Goal: Check status: Check status

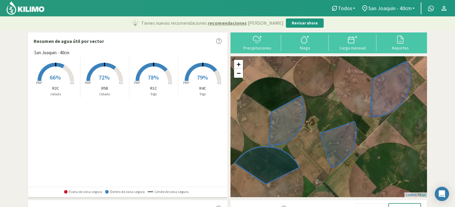
click at [206, 75] on rect at bounding box center [203, 82] width 48 height 48
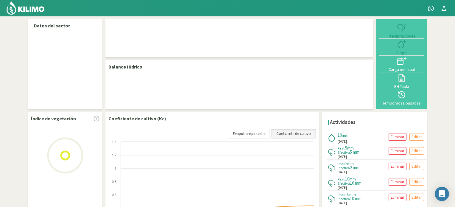
select select "1: Object"
select select "2: Object"
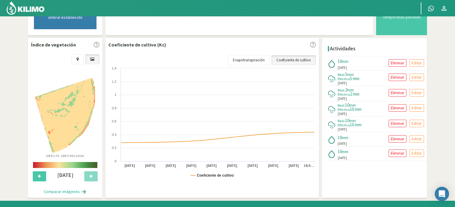
scroll to position [206, 0]
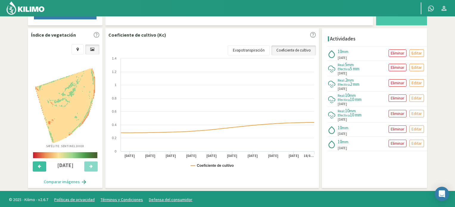
click at [40, 165] on icon at bounding box center [39, 166] width 3 height 4
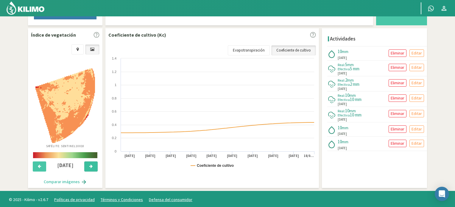
click at [96, 165] on button at bounding box center [90, 166] width 13 height 10
